Goal: Information Seeking & Learning: Understand process/instructions

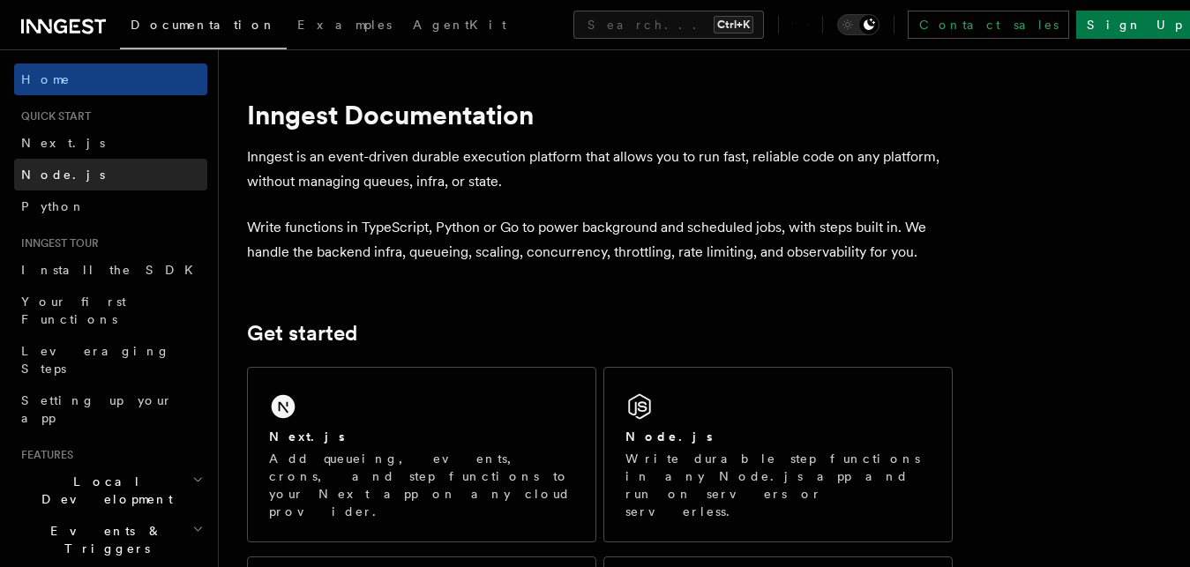
click at [85, 181] on link "Node.js" at bounding box center [110, 175] width 193 height 32
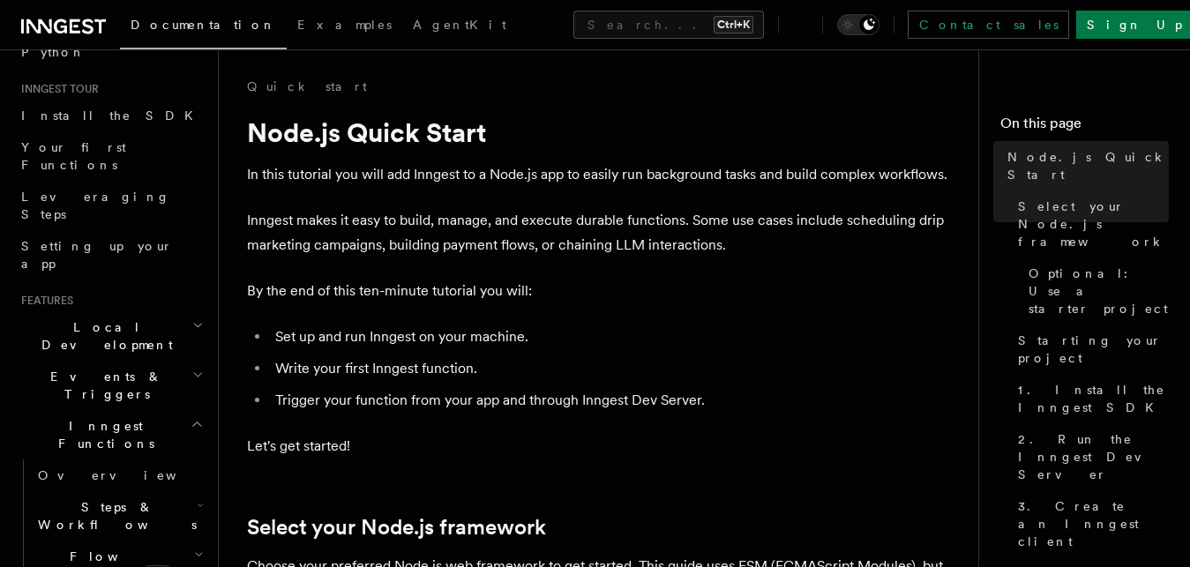
scroll to position [201, 0]
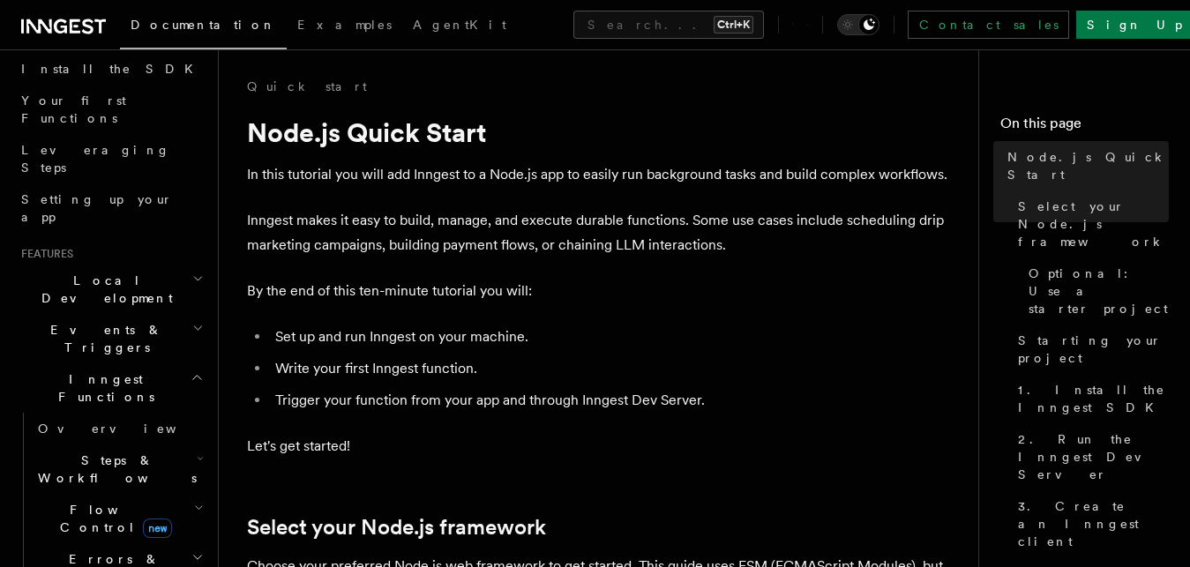
click at [190, 370] on icon "button" at bounding box center [196, 377] width 13 height 14
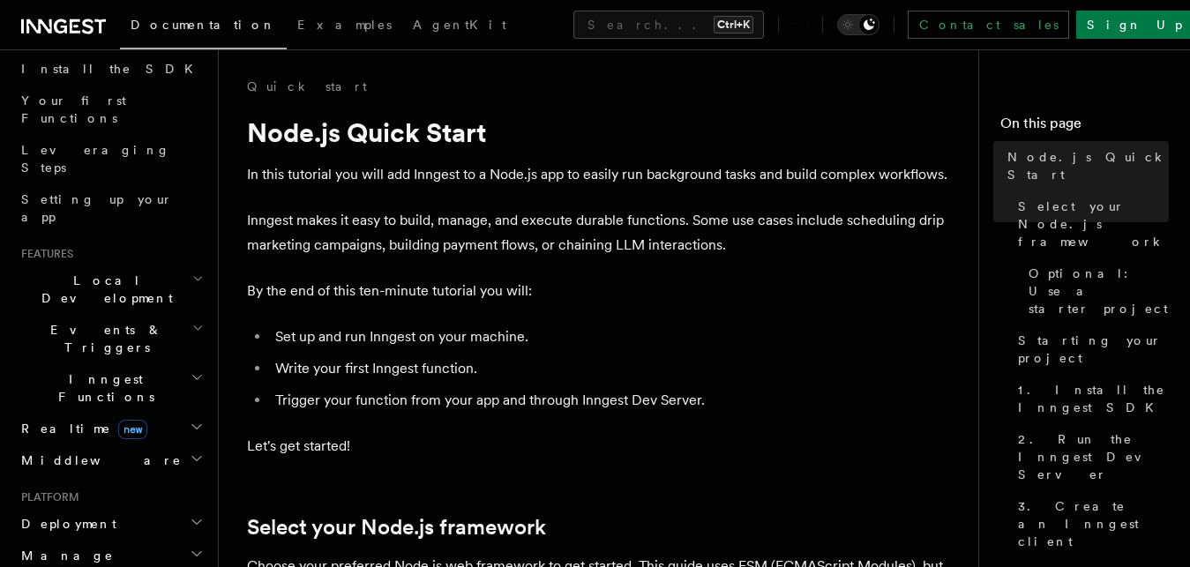
click at [190, 370] on icon "button" at bounding box center [196, 377] width 13 height 14
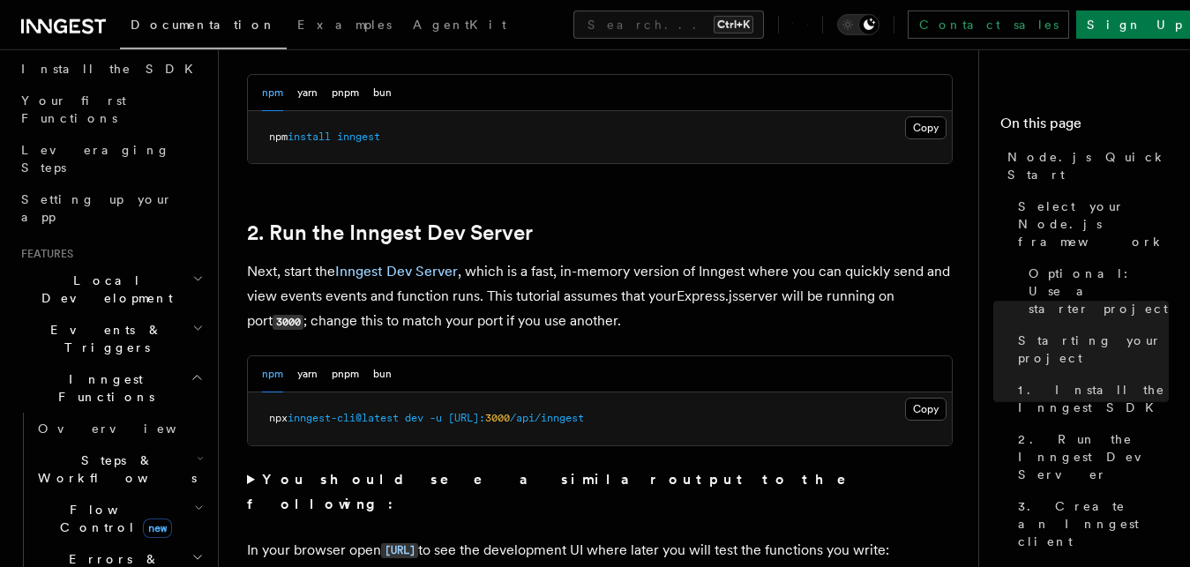
scroll to position [1259, 0]
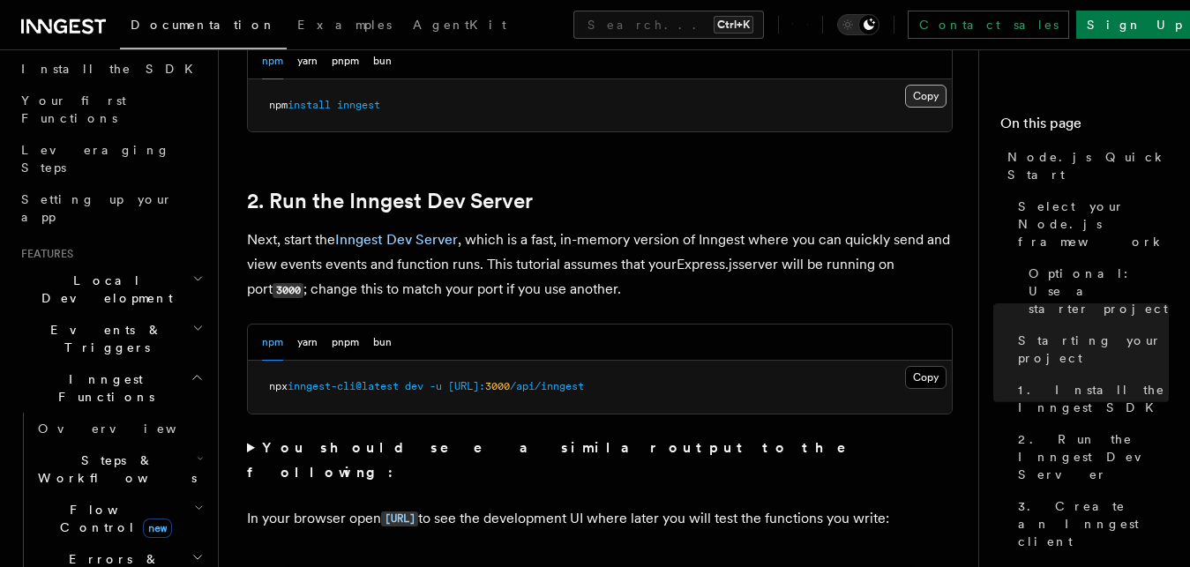
click at [936, 94] on button "Copy Copied" at bounding box center [925, 96] width 41 height 23
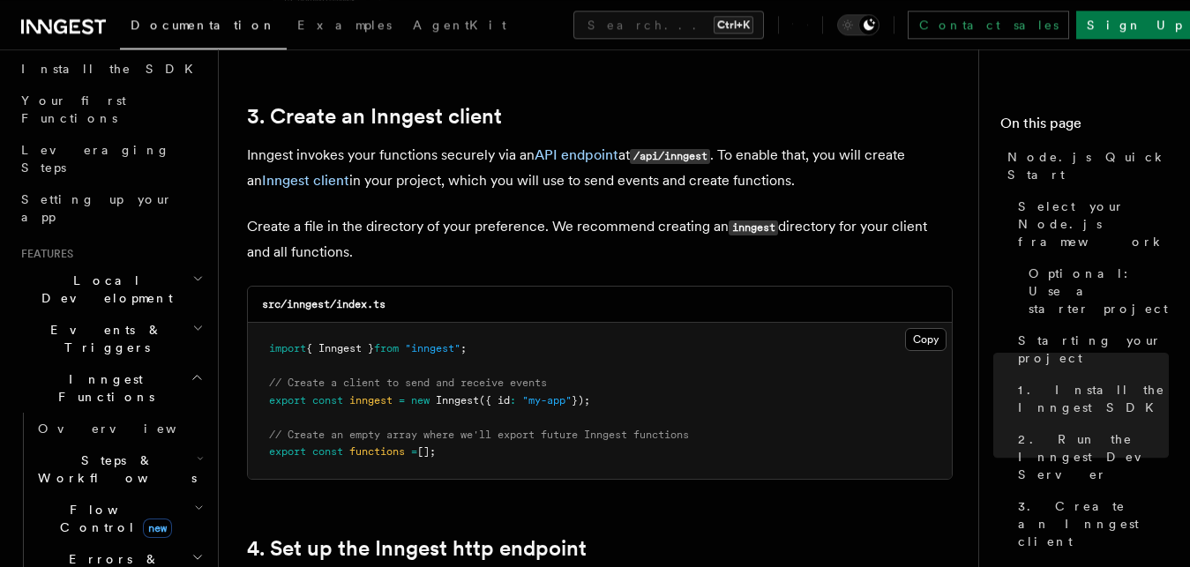
scroll to position [2249, 0]
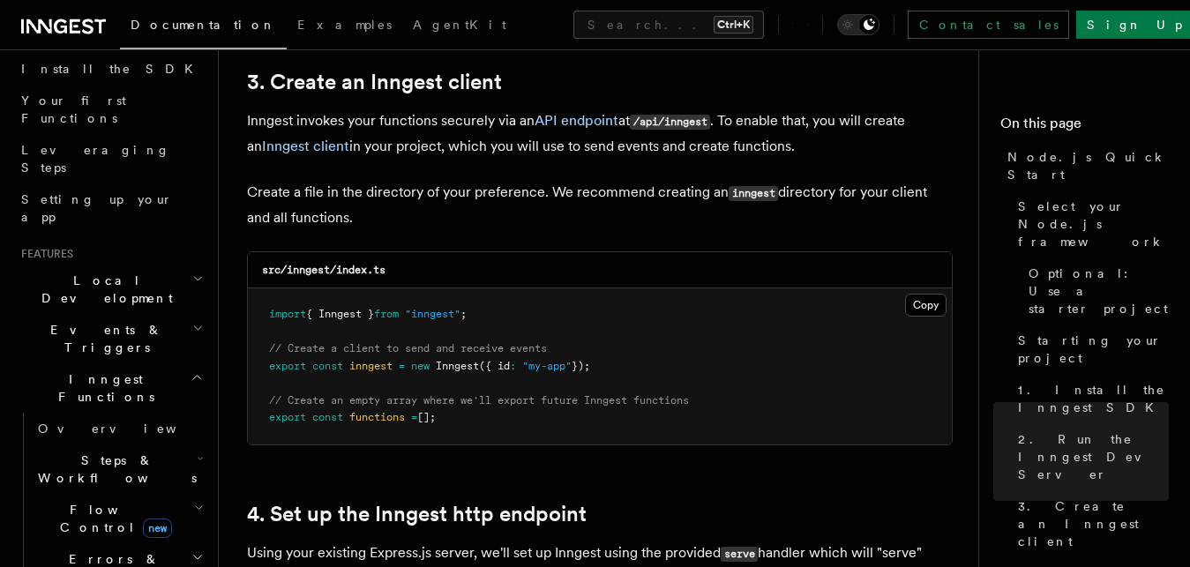
click at [354, 318] on span "{ Inngest }" at bounding box center [340, 314] width 68 height 12
copy span "import { Inngest } from "inngest" ;"
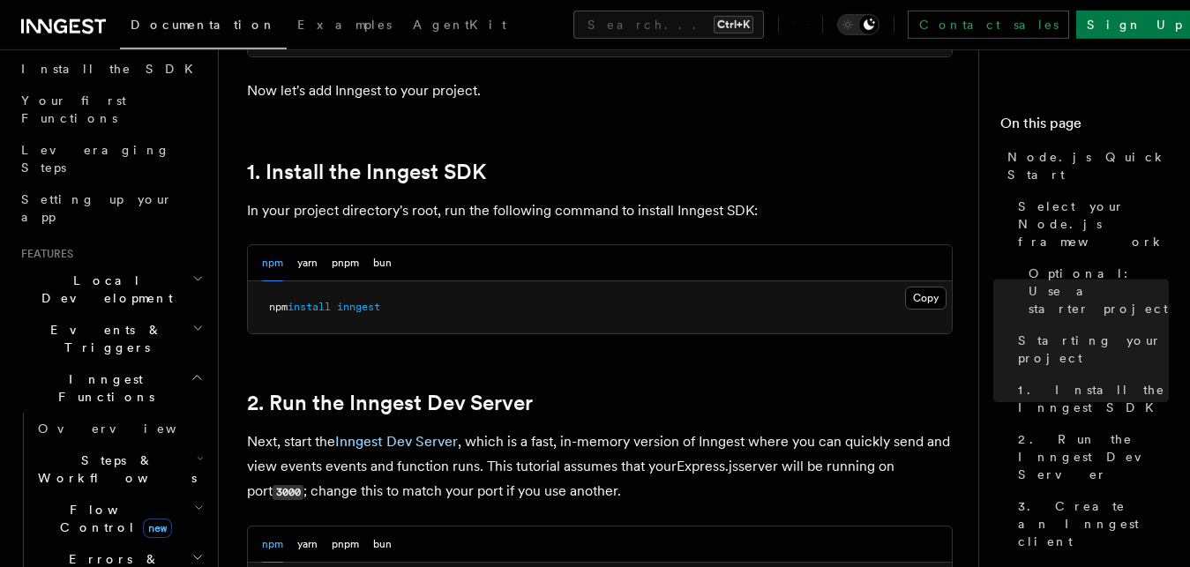
scroll to position [989, 0]
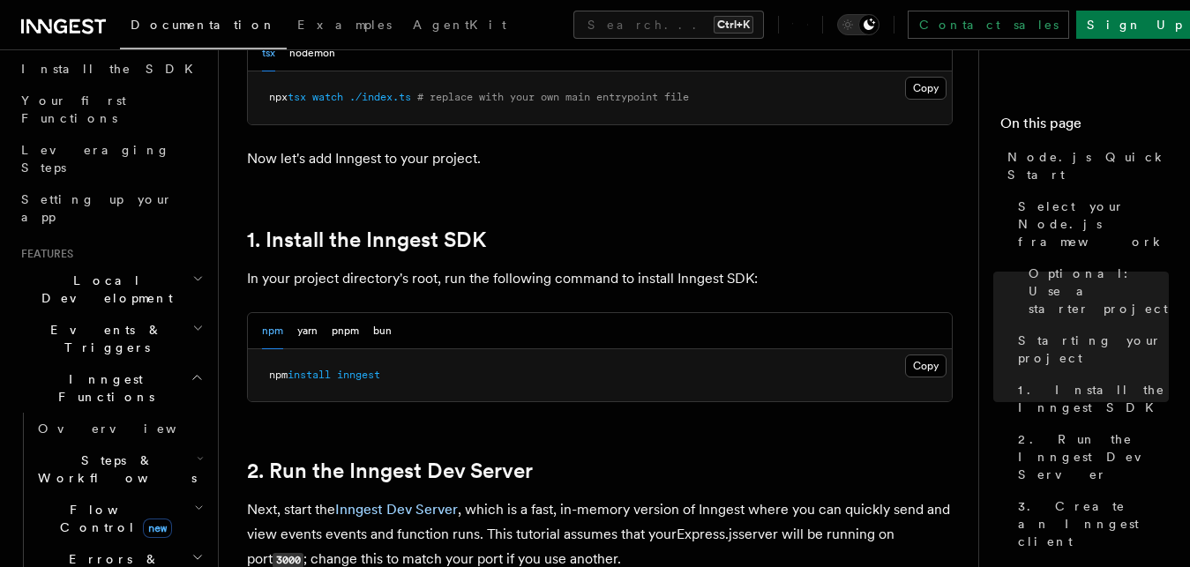
click at [655, 370] on pre "npm install inngest" at bounding box center [600, 375] width 704 height 53
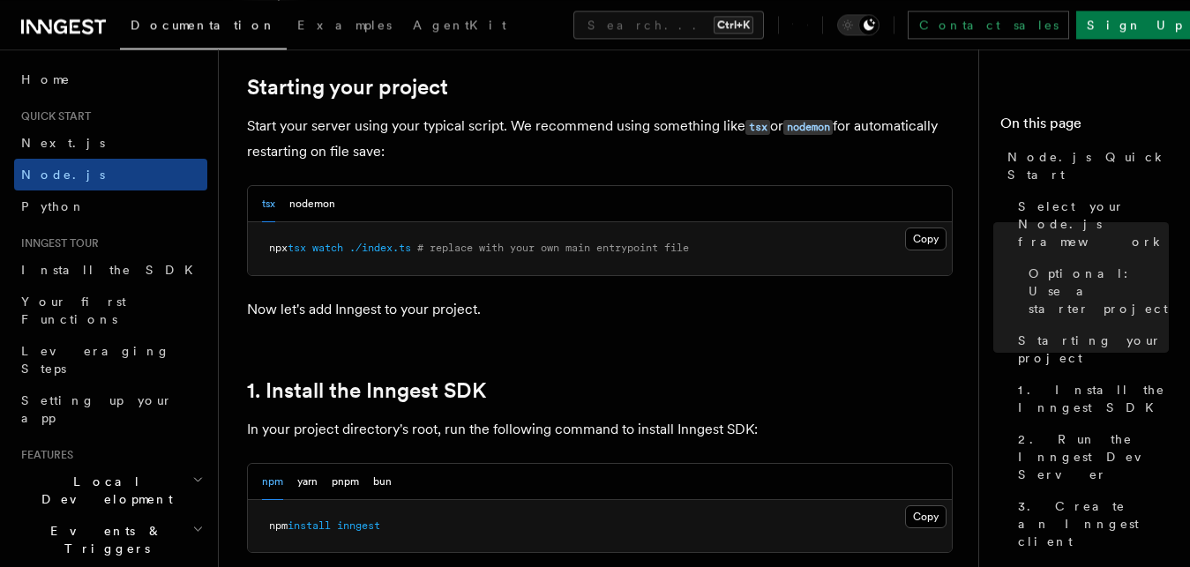
scroll to position [899, 0]
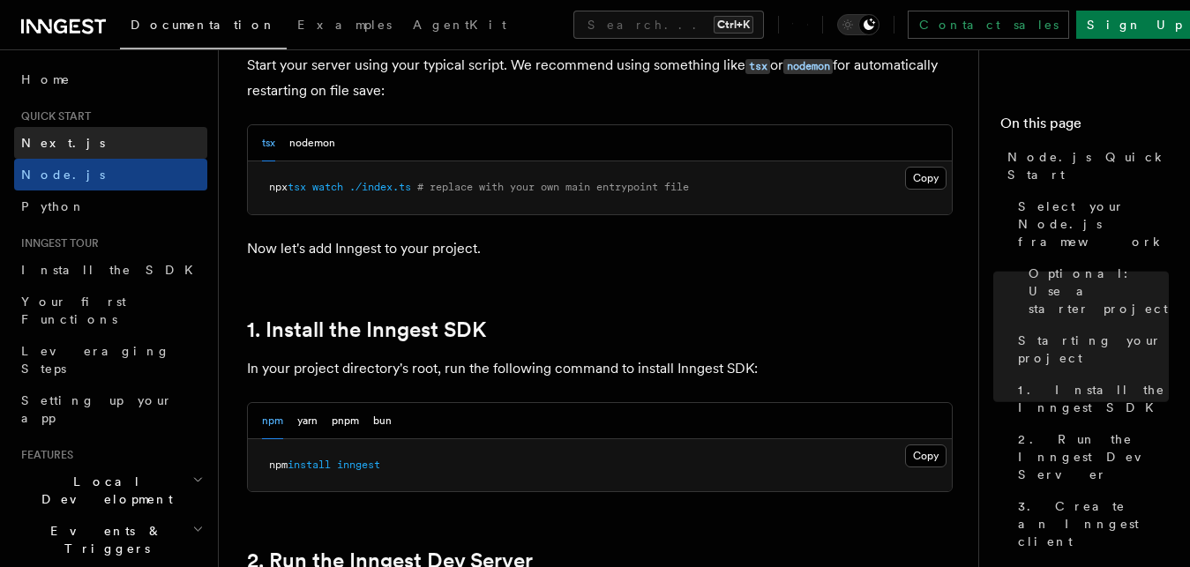
click at [68, 142] on link "Next.js" at bounding box center [110, 143] width 193 height 32
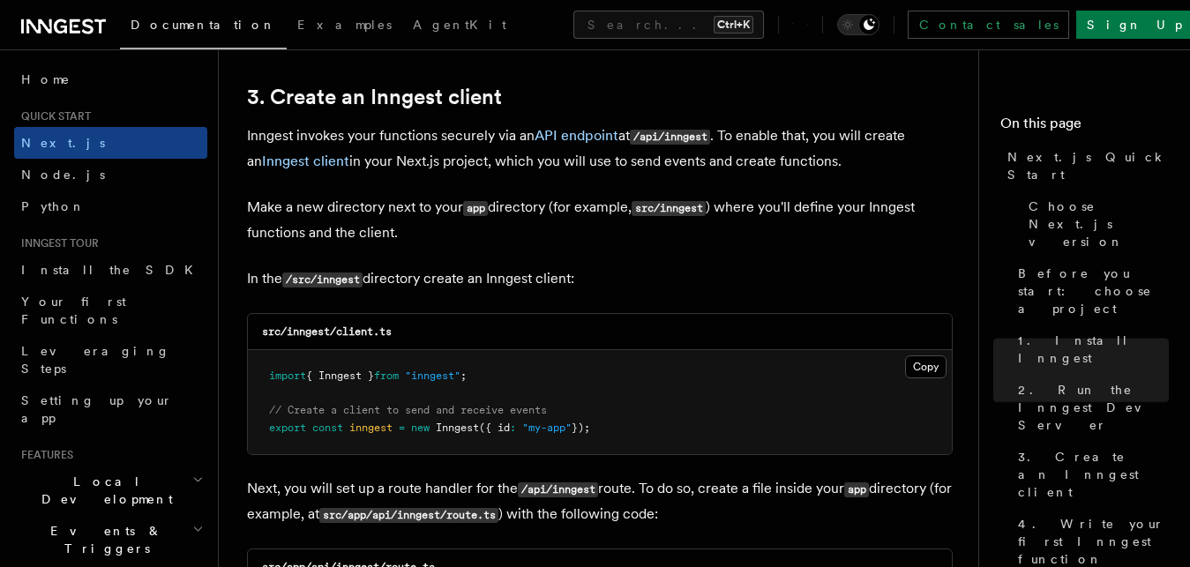
scroll to position [2159, 0]
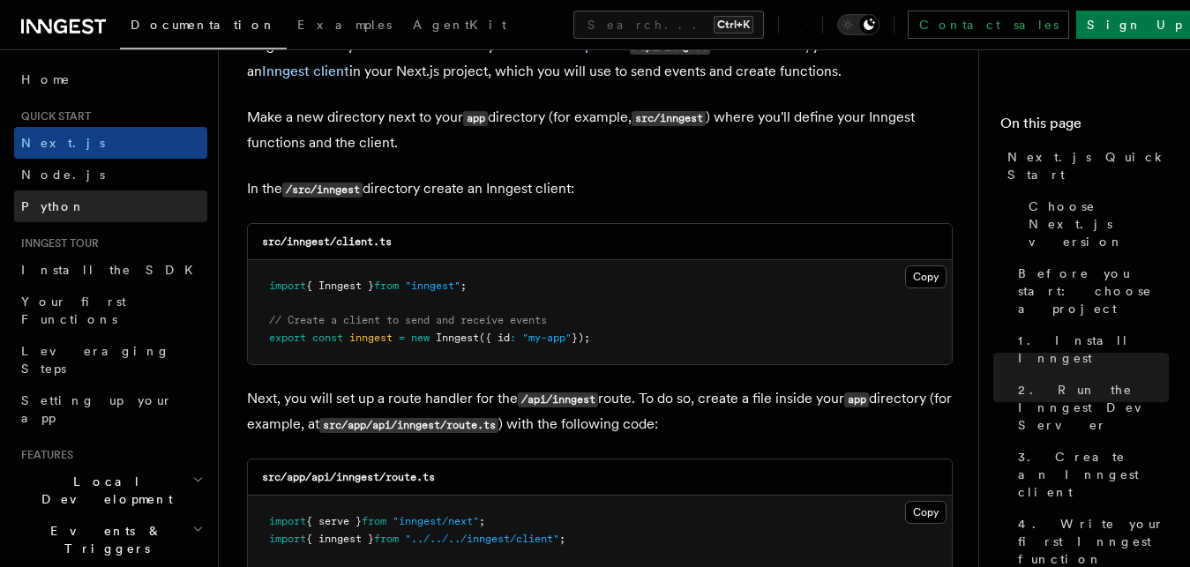
click at [86, 205] on link "Python" at bounding box center [110, 206] width 193 height 32
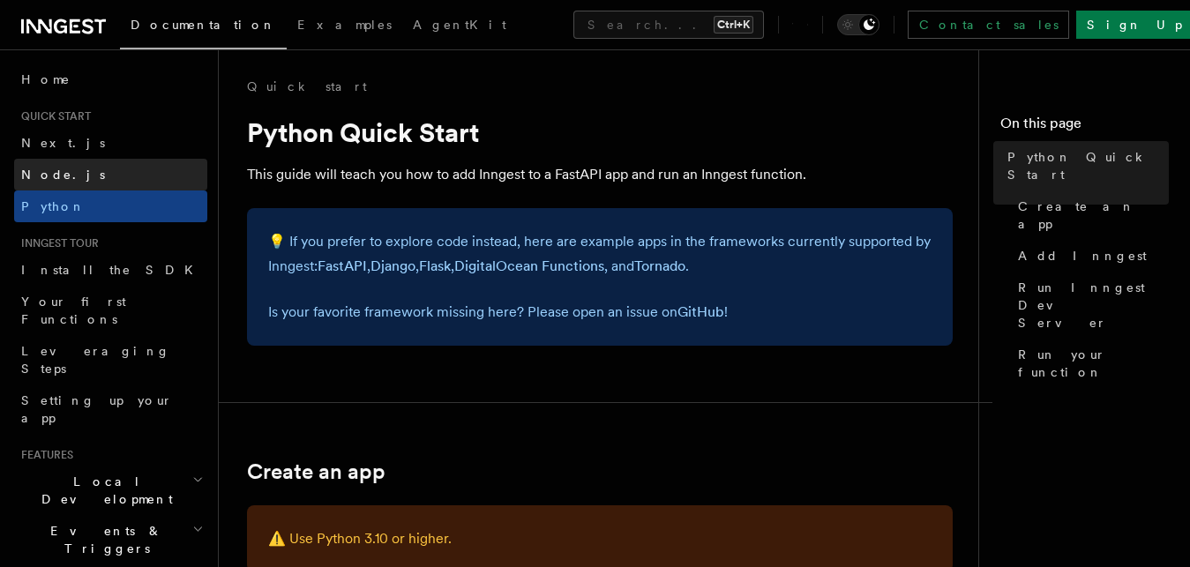
click at [49, 172] on span "Node.js" at bounding box center [63, 175] width 84 height 14
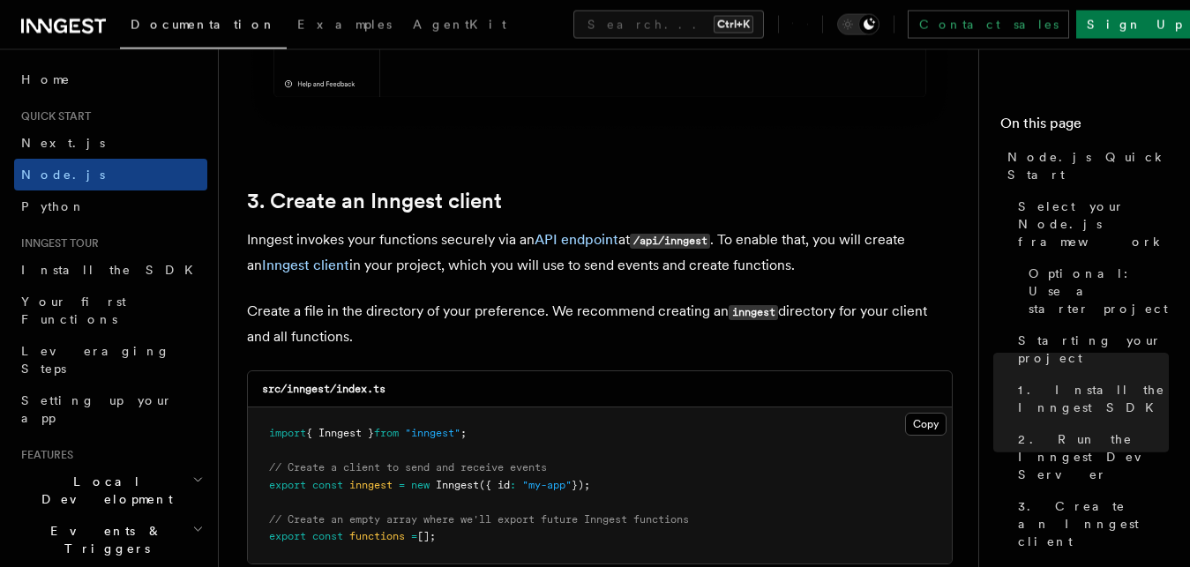
scroll to position [2249, 0]
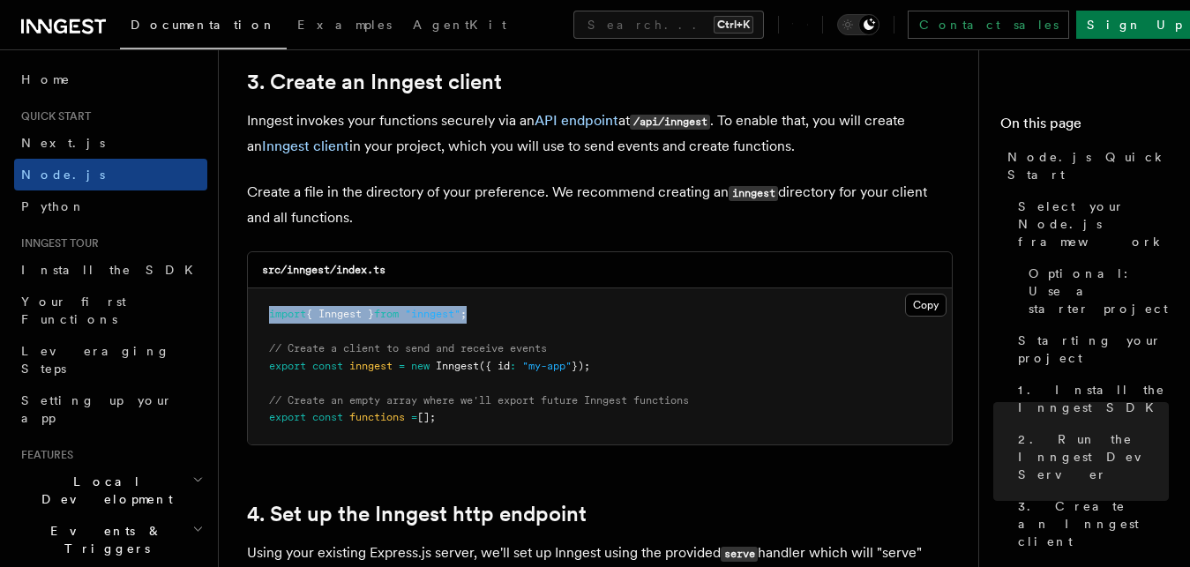
drag, startPoint x: 263, startPoint y: 320, endPoint x: 499, endPoint y: 323, distance: 236.4
click at [499, 323] on pre "import { Inngest } from "inngest" ; // Create a client to send and receive even…" at bounding box center [600, 366] width 704 height 156
copy span "import { Inngest } from "inngest" ;"
drag, startPoint x: 448, startPoint y: 423, endPoint x: 254, endPoint y: 356, distance: 205.3
click at [254, 356] on pre "import { Inngest } from "inngest" ; // Create a client to send and receive even…" at bounding box center [600, 366] width 704 height 156
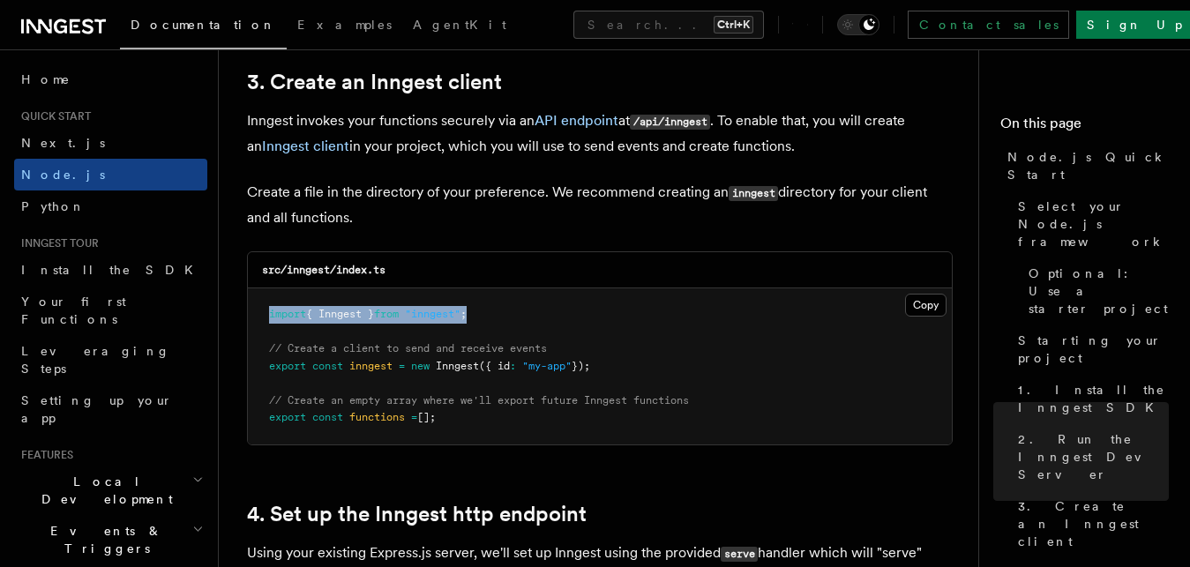
copy code "// Create a client to send and receive events export const inngest = new Innges…"
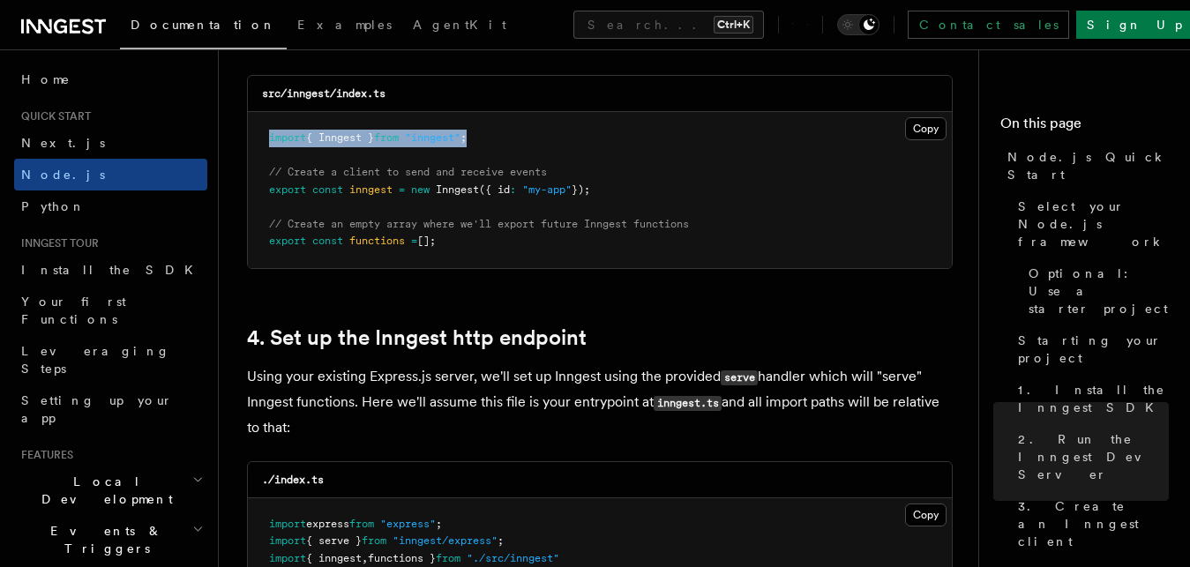
scroll to position [2429, 0]
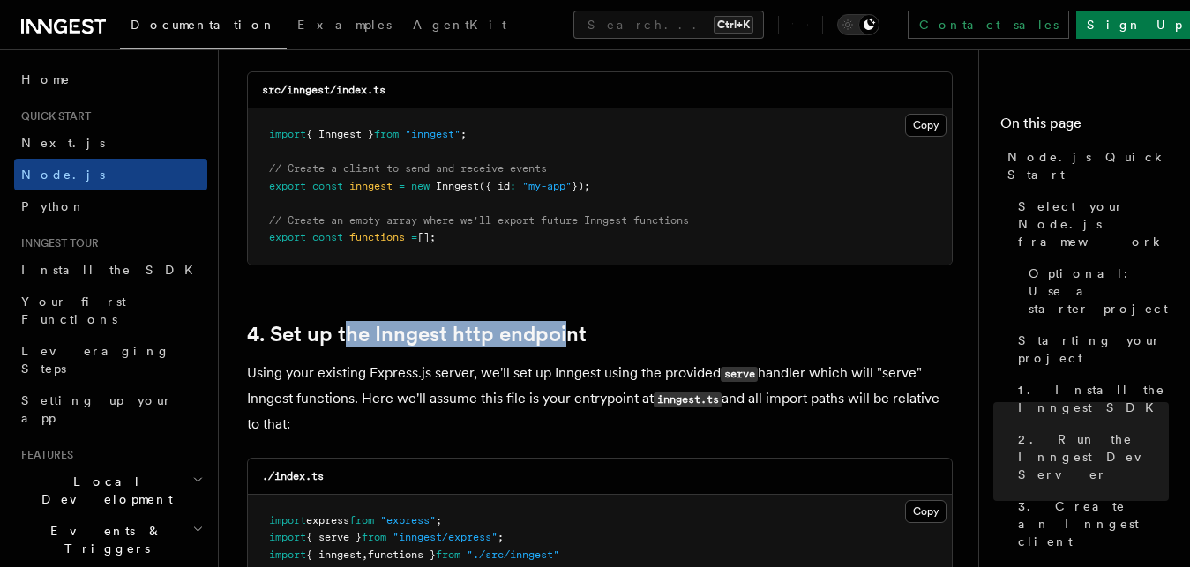
drag, startPoint x: 343, startPoint y: 356, endPoint x: 601, endPoint y: 345, distance: 258.6
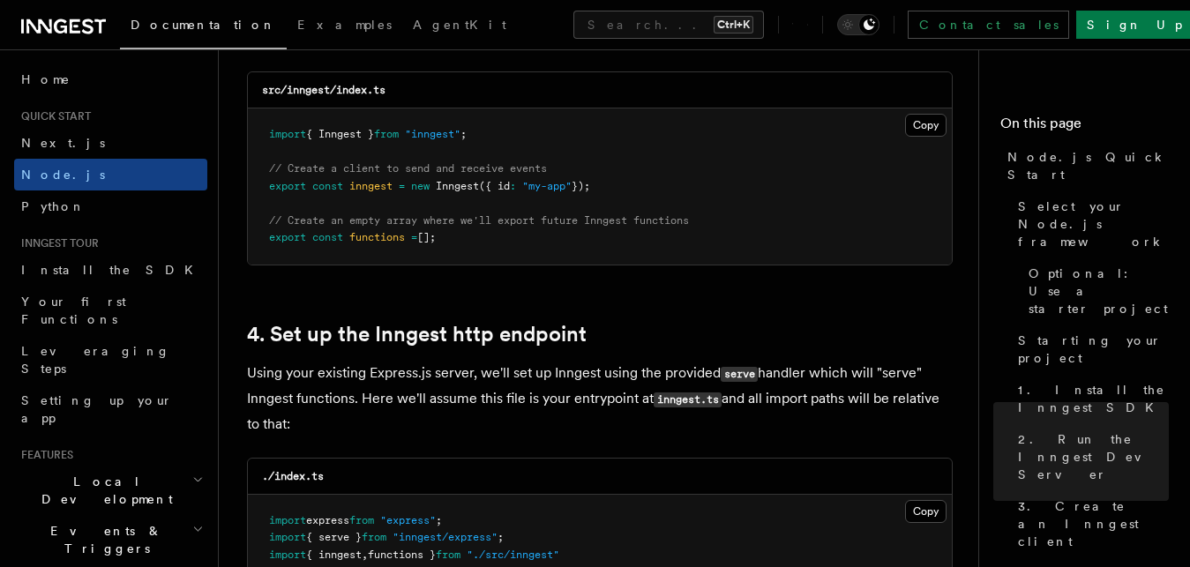
click at [603, 345] on h2 "4. Set up the Inngest http endpoint" at bounding box center [599, 334] width 705 height 25
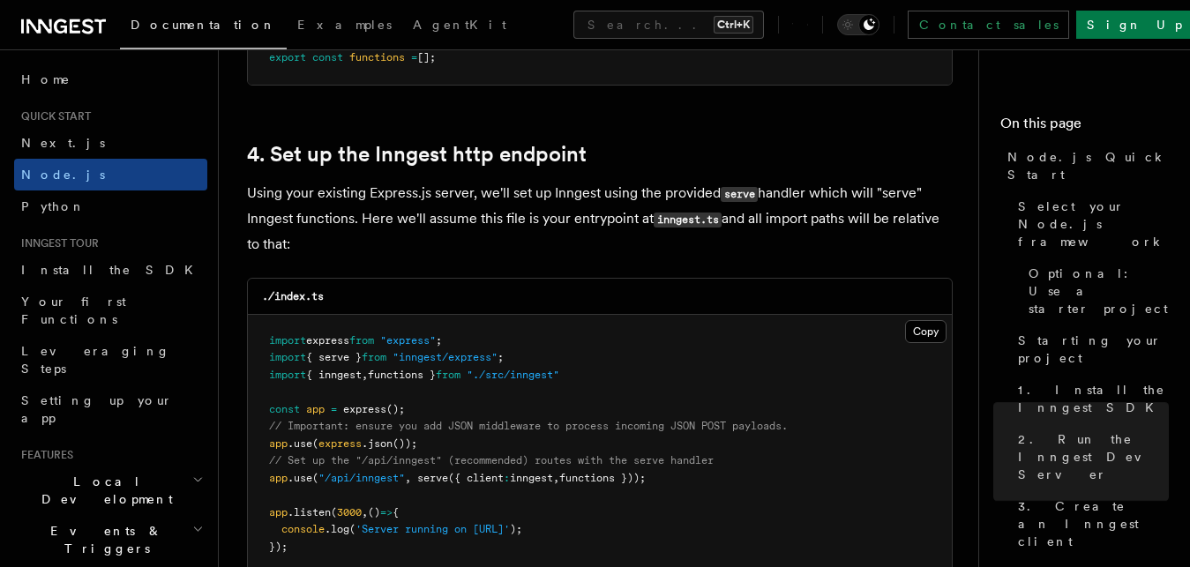
scroll to position [2698, 0]
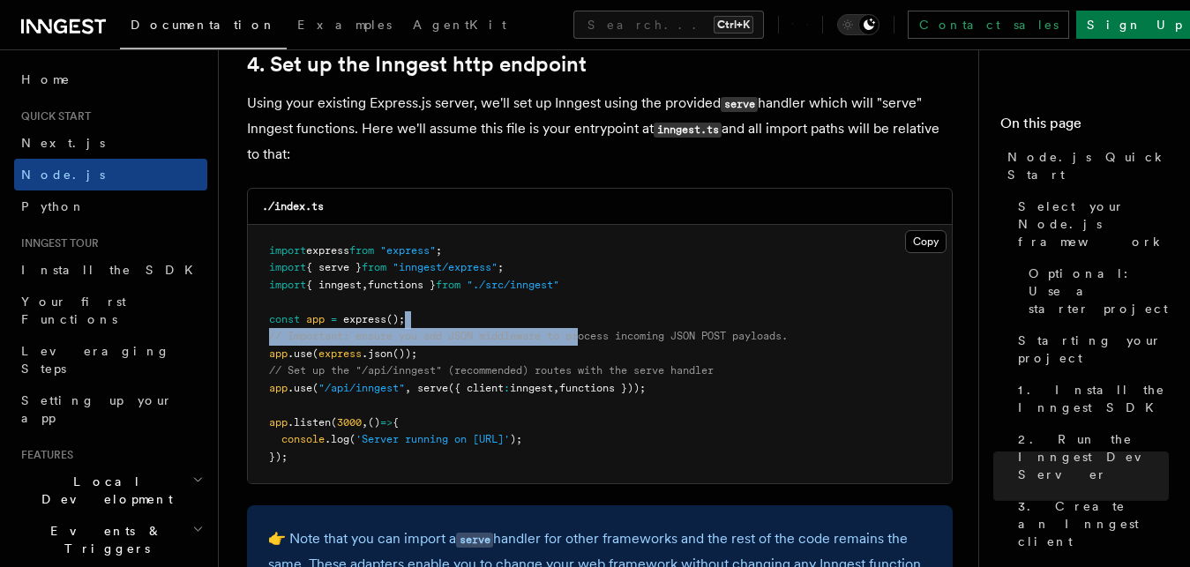
drag, startPoint x: 588, startPoint y: 340, endPoint x: 688, endPoint y: 330, distance: 100.2
click at [683, 328] on pre "import express from "express" ; import { serve } from "inngest/express" ; impor…" at bounding box center [600, 354] width 704 height 259
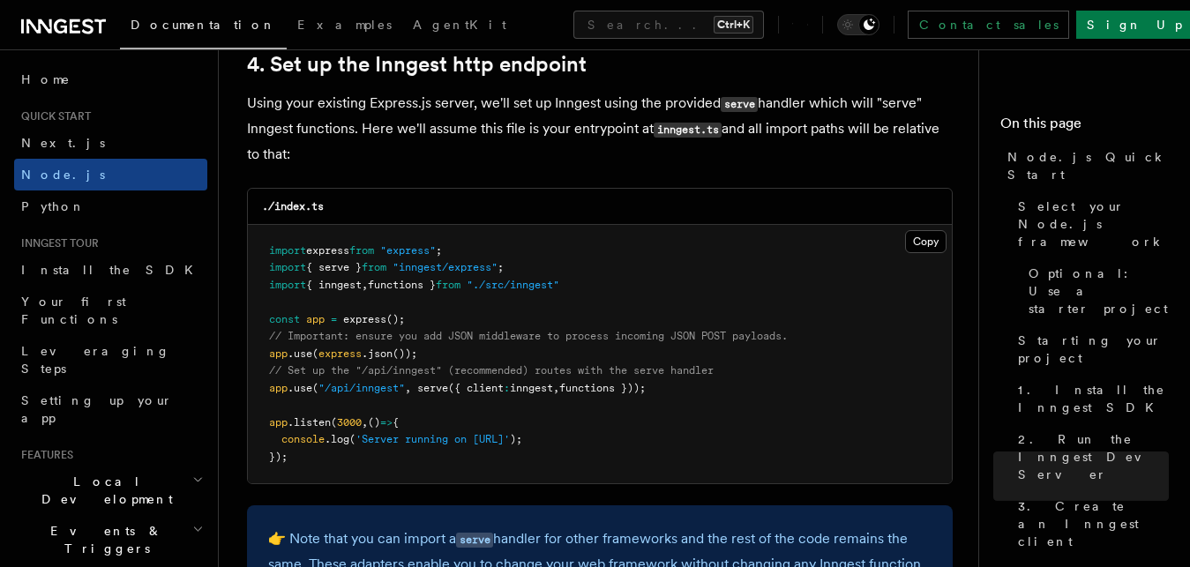
click at [688, 330] on pre "import express from "express" ; import { serve } from "inngest/express" ; impor…" at bounding box center [600, 354] width 704 height 259
drag, startPoint x: 677, startPoint y: 392, endPoint x: 261, endPoint y: 377, distance: 416.5
click at [261, 377] on pre "import express from "express" ; import { serve } from "inngest/express" ; impor…" at bounding box center [600, 354] width 704 height 259
copy code "// Set up the "/api/inngest" (recommended) routes with the serve handler app .u…"
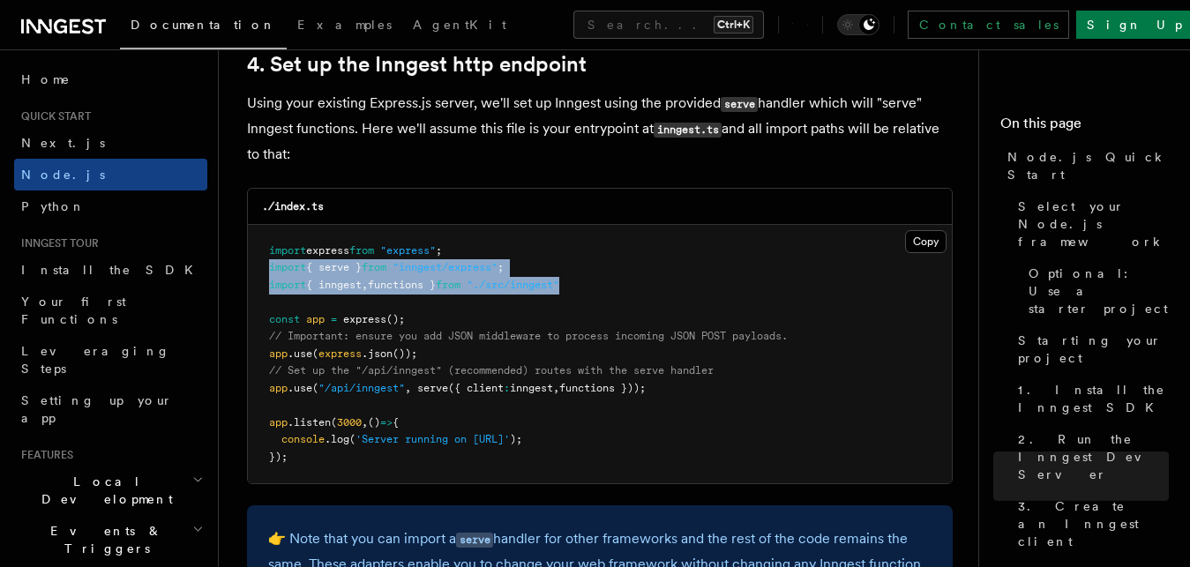
drag, startPoint x: 605, startPoint y: 283, endPoint x: 261, endPoint y: 276, distance: 344.0
click at [261, 276] on pre "import express from "express" ; import { serve } from "inngest/express" ; impor…" at bounding box center [600, 354] width 704 height 259
copy code "import { serve } from "inngest/express" ; import { inngest , functions } from "…"
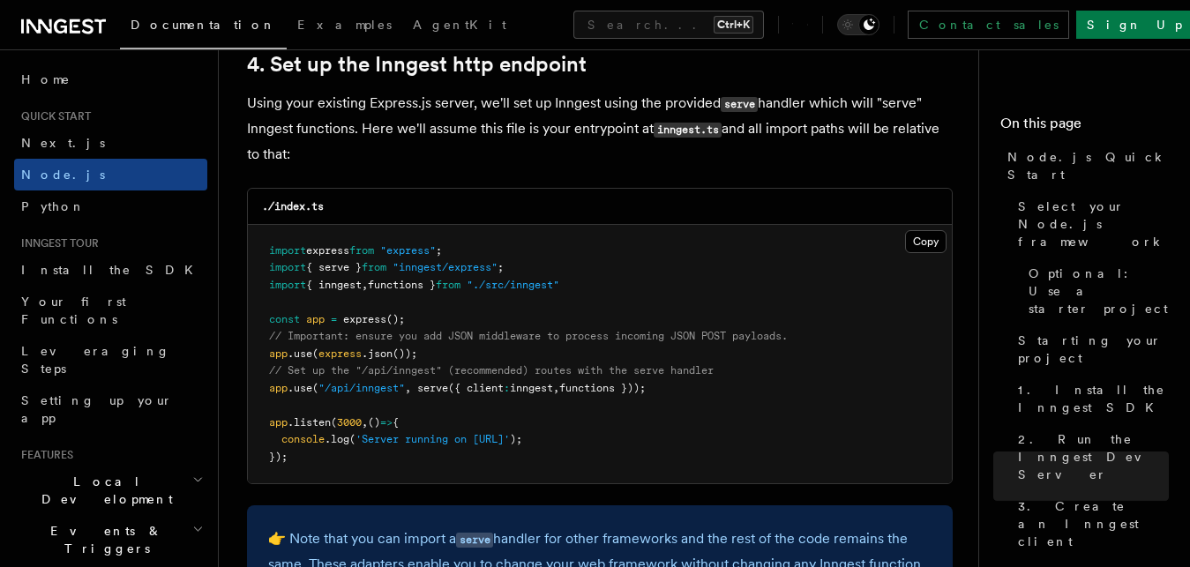
click at [638, 152] on p "Using your existing Express.js server, we'll set up Inngest using the provided …" at bounding box center [599, 129] width 705 height 76
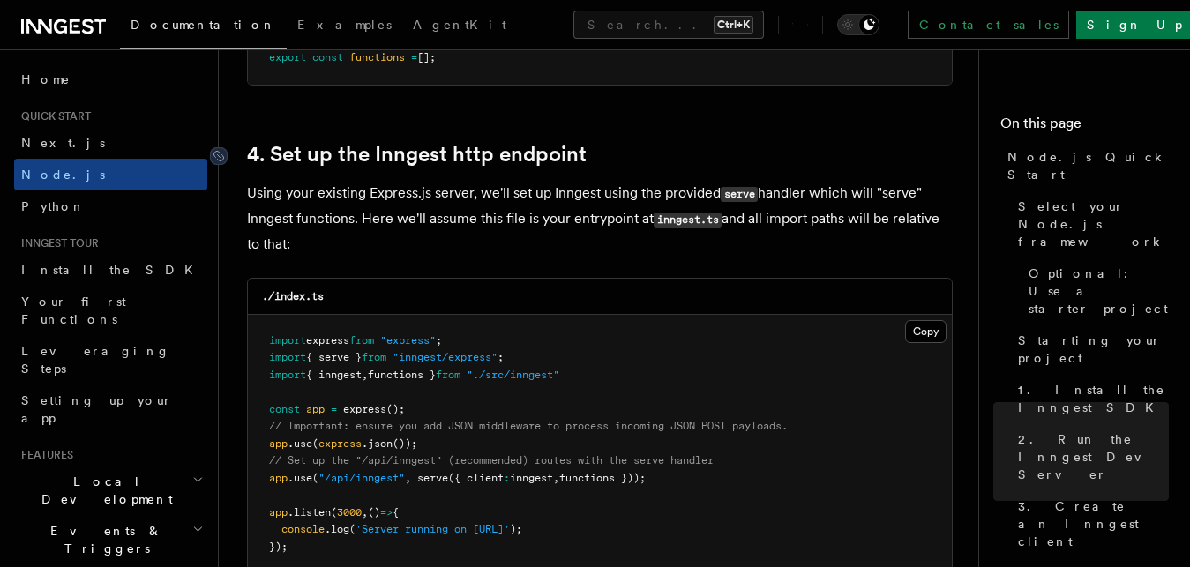
click at [399, 165] on link "4. Set up the Inngest http endpoint" at bounding box center [417, 154] width 340 height 25
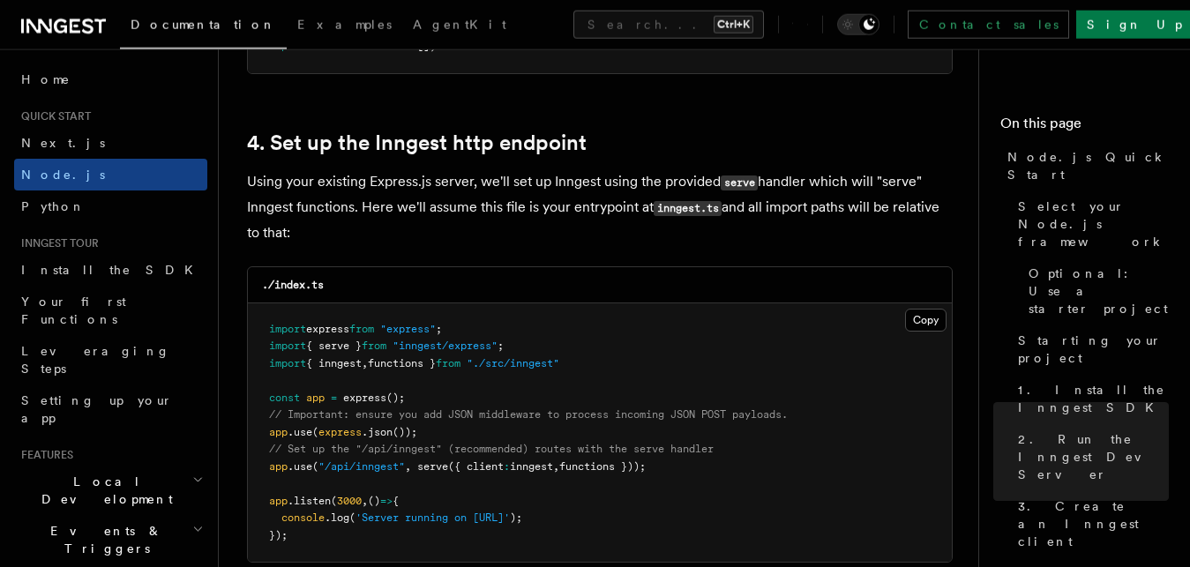
click at [398, 169] on p "Using your existing Express.js server, we'll set up Inngest using the provided …" at bounding box center [599, 207] width 705 height 76
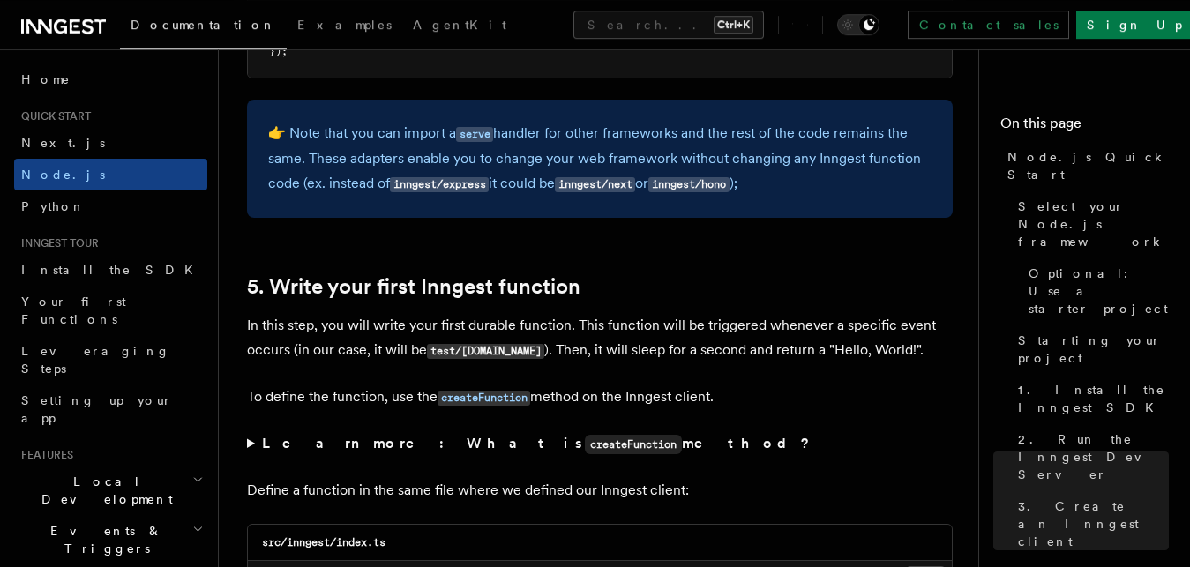
scroll to position [3119, 0]
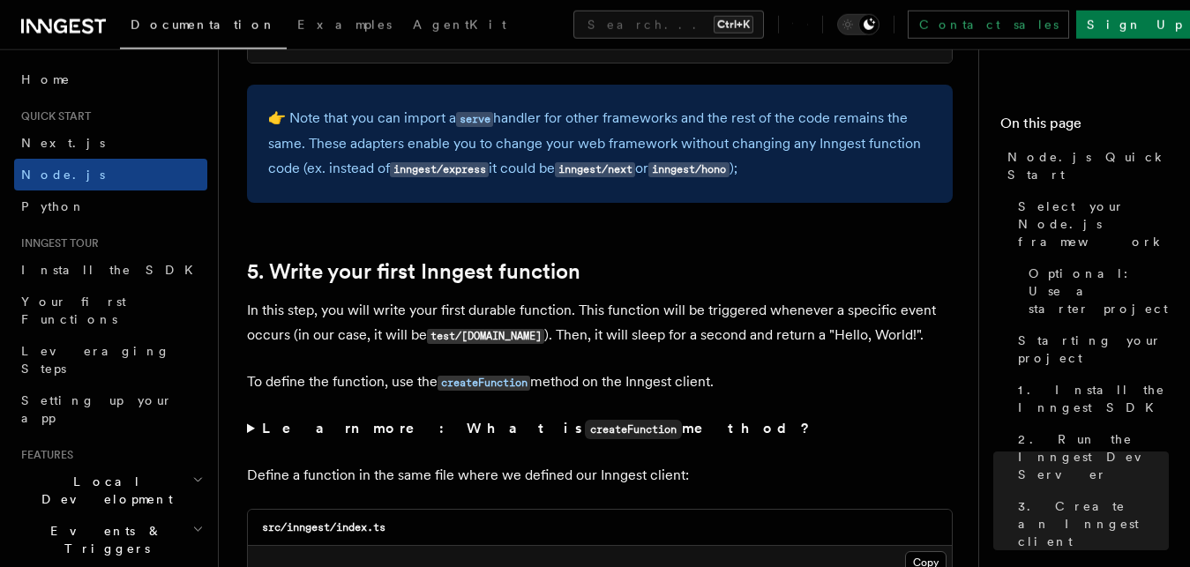
click at [601, 277] on h2 "5. Write your first Inngest function" at bounding box center [599, 271] width 705 height 25
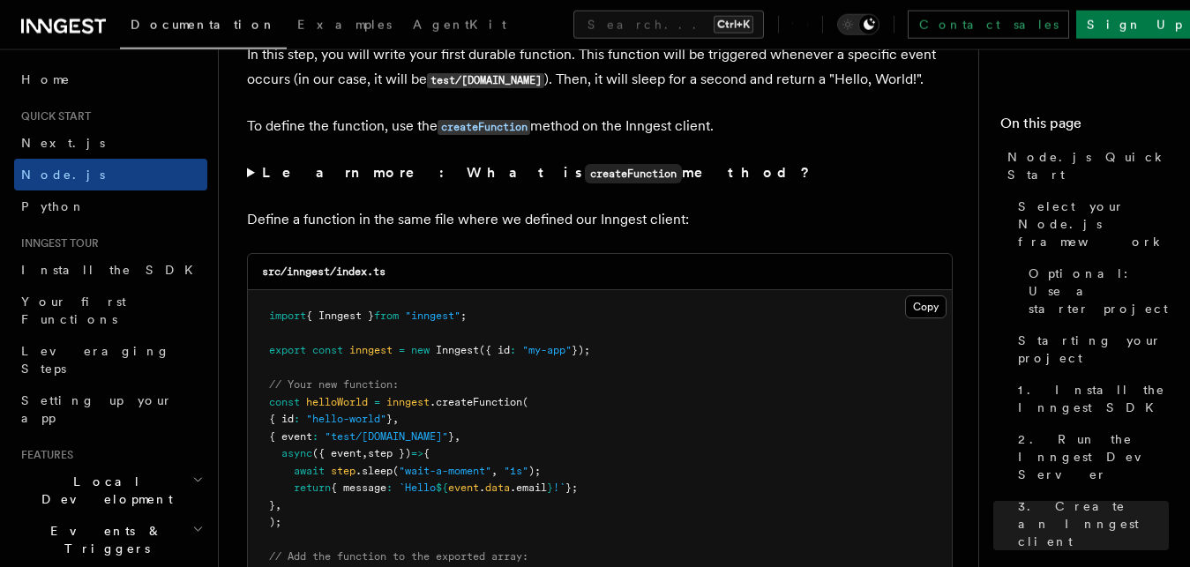
scroll to position [3479, 0]
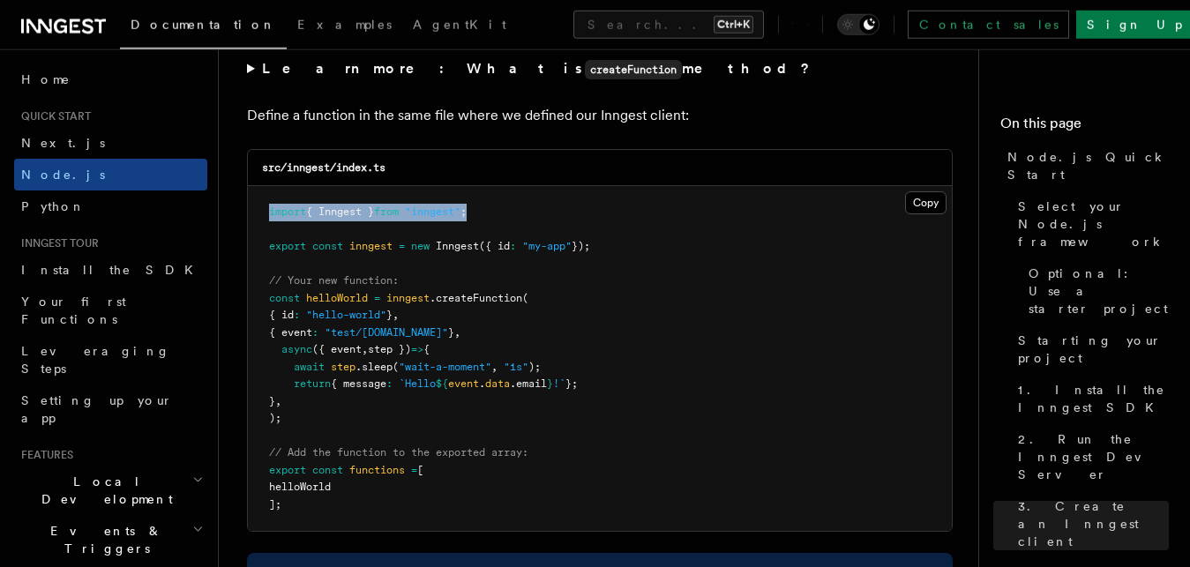
drag, startPoint x: 263, startPoint y: 210, endPoint x: 549, endPoint y: 228, distance: 287.1
click at [549, 228] on pre "import { Inngest } from "inngest" ; export const inngest = new Inngest ({ id : …" at bounding box center [600, 358] width 704 height 345
drag, startPoint x: 258, startPoint y: 253, endPoint x: 613, endPoint y: 256, distance: 355.4
click at [610, 256] on pre "import { Inngest } from "inngest" ; export const inngest = new Inngest ({ id : …" at bounding box center [600, 358] width 704 height 345
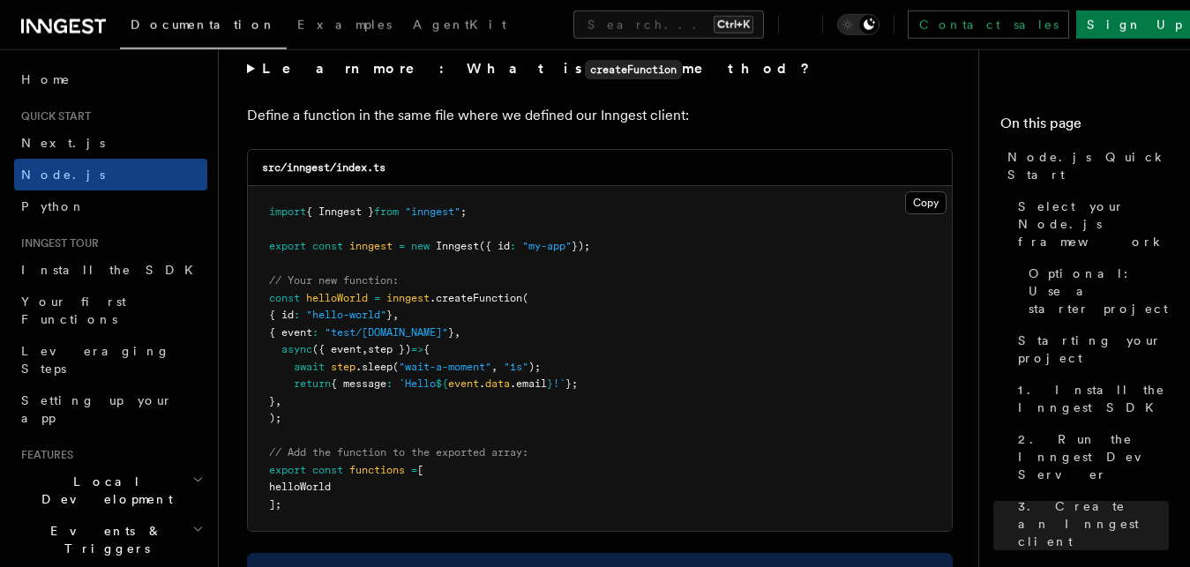
click at [613, 256] on pre "import { Inngest } from "inngest" ; export const inngest = new Inngest ({ id : …" at bounding box center [600, 358] width 704 height 345
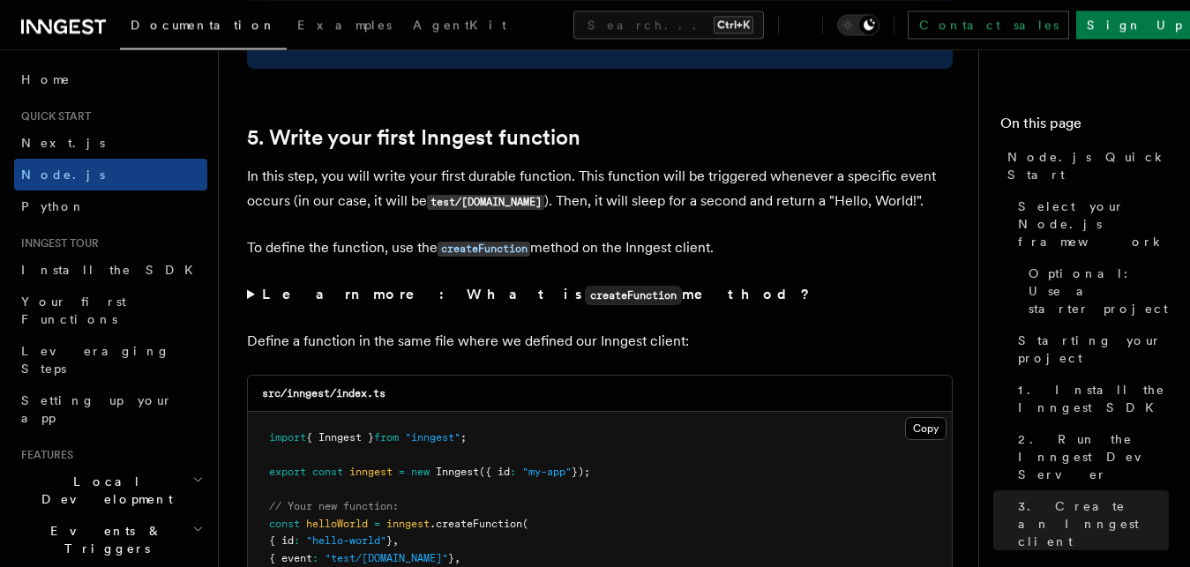
scroll to position [3209, 0]
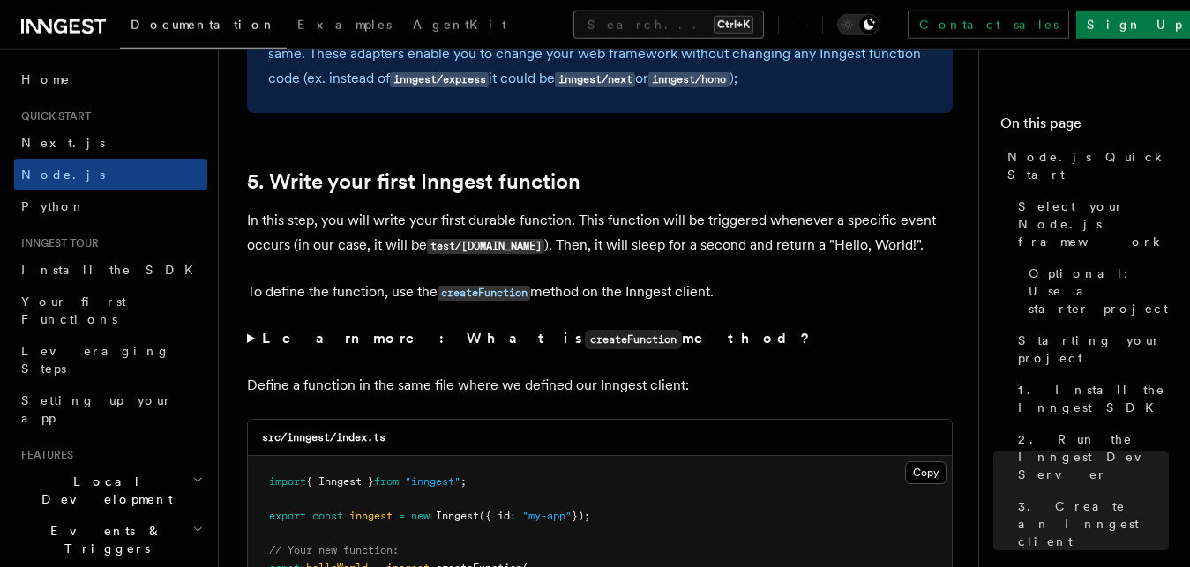
click at [607, 26] on button "Search... Ctrl+K" at bounding box center [668, 25] width 190 height 28
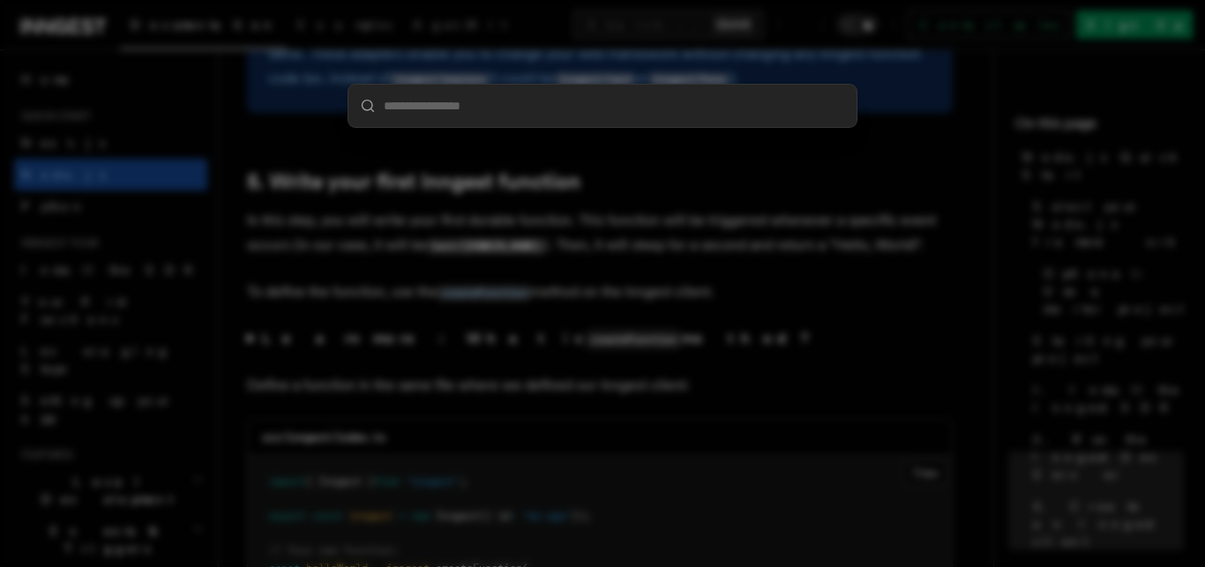
click at [728, 201] on div at bounding box center [602, 283] width 1205 height 567
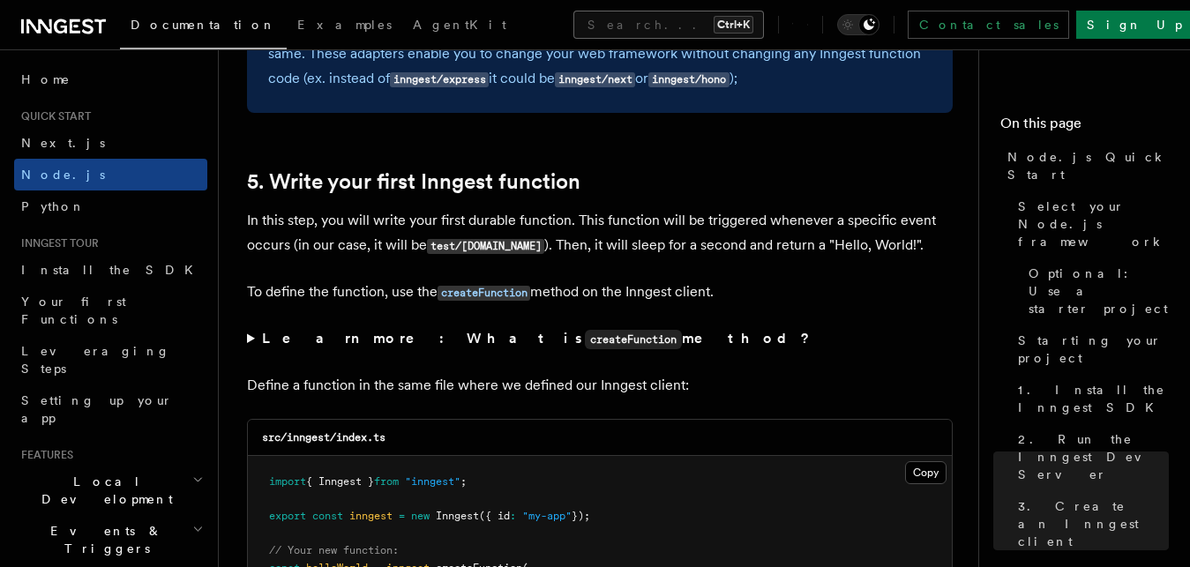
click at [656, 21] on button "Search... Ctrl+K" at bounding box center [668, 25] width 190 height 28
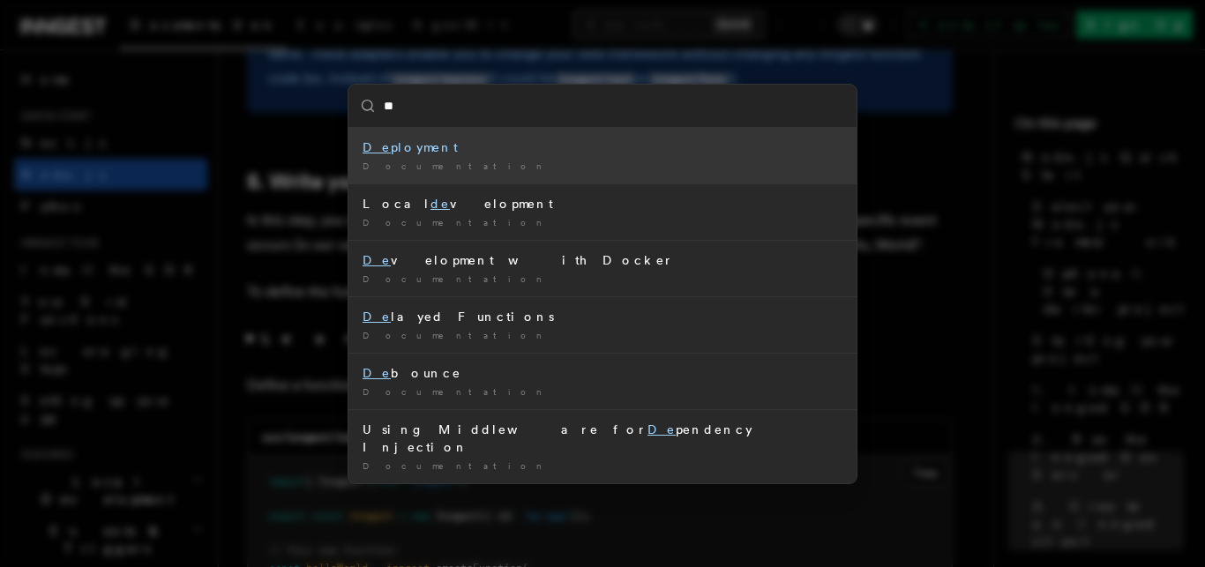
type input "*"
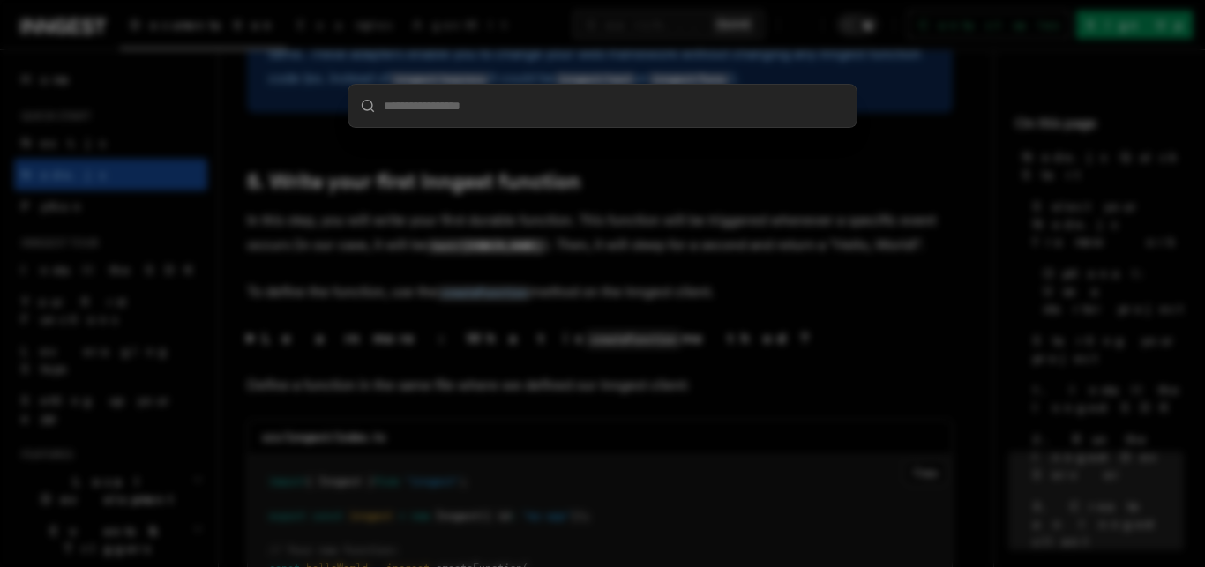
drag, startPoint x: 780, startPoint y: 235, endPoint x: 771, endPoint y: 229, distance: 10.3
click at [779, 235] on div at bounding box center [602, 283] width 1205 height 567
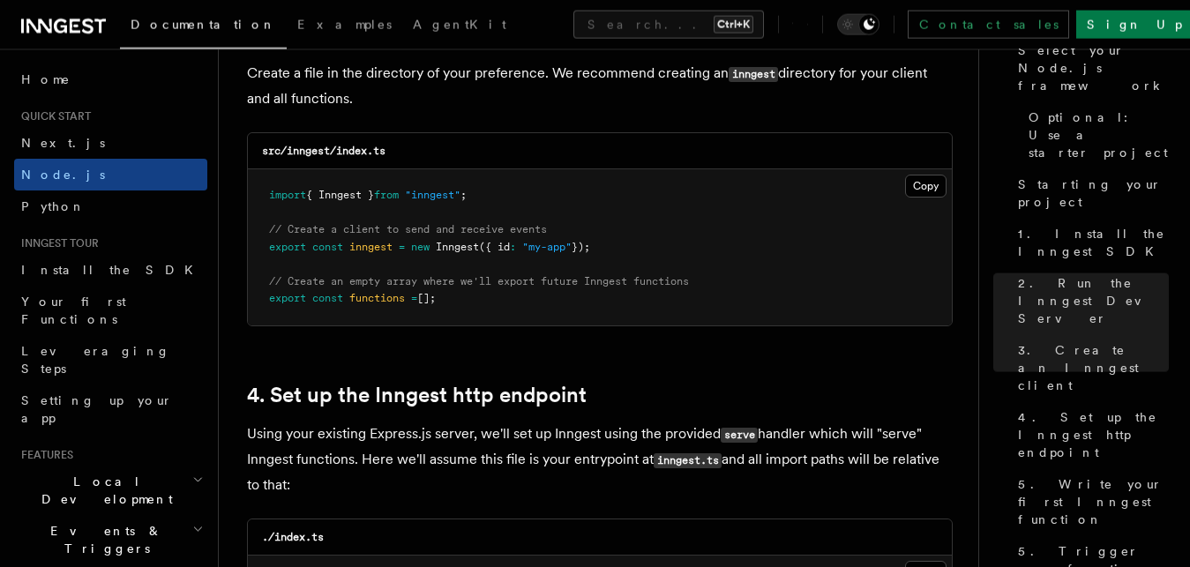
scroll to position [2849, 0]
